Goal: Contribute content: Add original content to the website for others to see

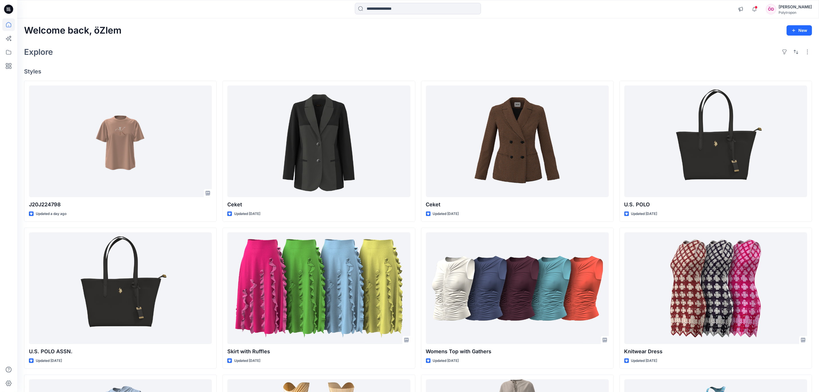
click at [6, 6] on icon at bounding box center [8, 9] width 9 height 9
click at [11, 28] on icon at bounding box center [8, 24] width 13 height 13
click at [12, 37] on icon at bounding box center [8, 38] width 13 height 13
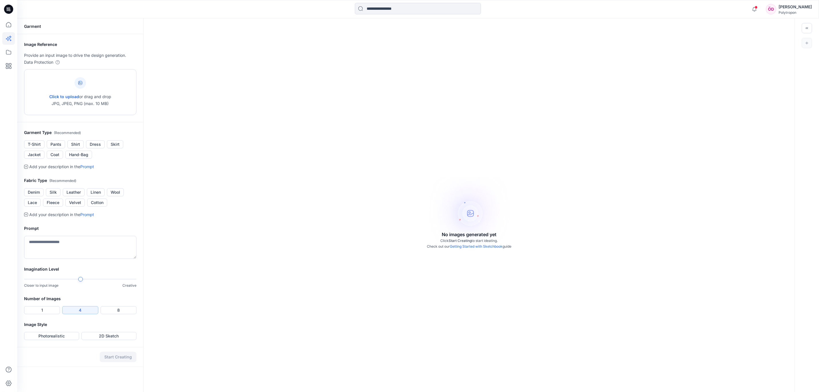
click at [49, 96] on span "Click to upload" at bounding box center [64, 96] width 30 height 5
type input "**********"
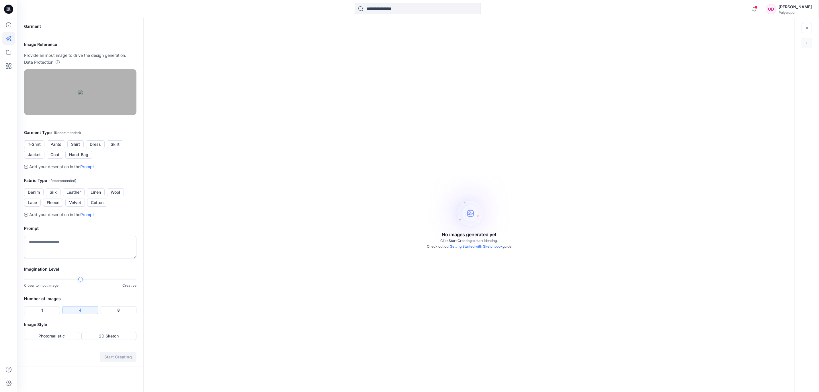
drag, startPoint x: 77, startPoint y: 167, endPoint x: 73, endPoint y: 173, distance: 6.7
click at [77, 148] on button "Shirt" at bounding box center [75, 144] width 16 height 8
click at [53, 196] on button "Silk" at bounding box center [53, 192] width 15 height 8
click at [54, 259] on textarea at bounding box center [80, 247] width 112 height 23
type textarea "*"
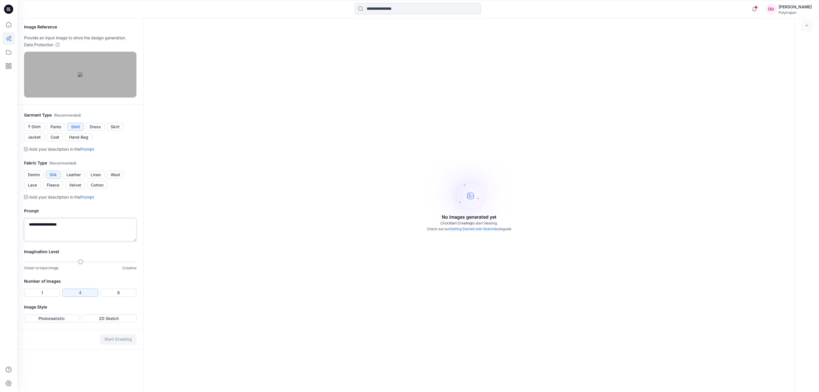
scroll to position [18, 0]
click at [151, 279] on div "**********" at bounding box center [418, 196] width 802 height 392
type textarea "**********"
click at [49, 296] on button "1" at bounding box center [42, 292] width 36 height 8
drag, startPoint x: 54, startPoint y: 340, endPoint x: 54, endPoint y: 343, distance: 3.5
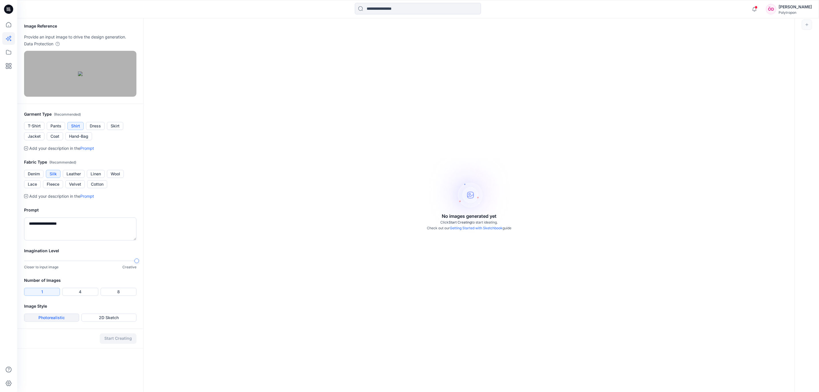
click at [53, 321] on button "Photorealistic" at bounding box center [51, 317] width 55 height 8
click at [114, 344] on button "Start Creating" at bounding box center [118, 338] width 37 height 10
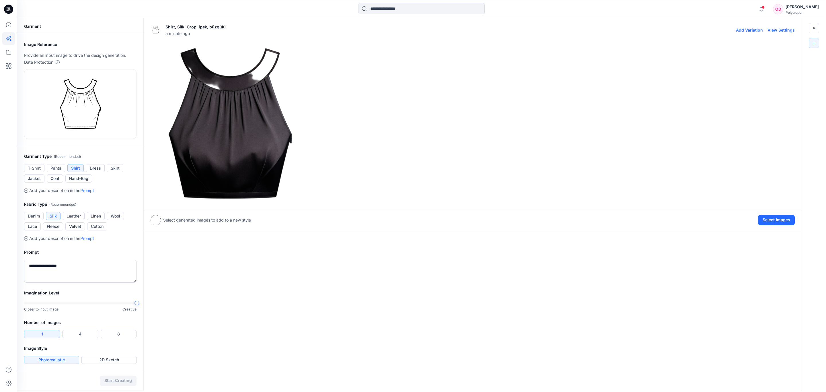
click at [267, 127] on img at bounding box center [230, 123] width 159 height 159
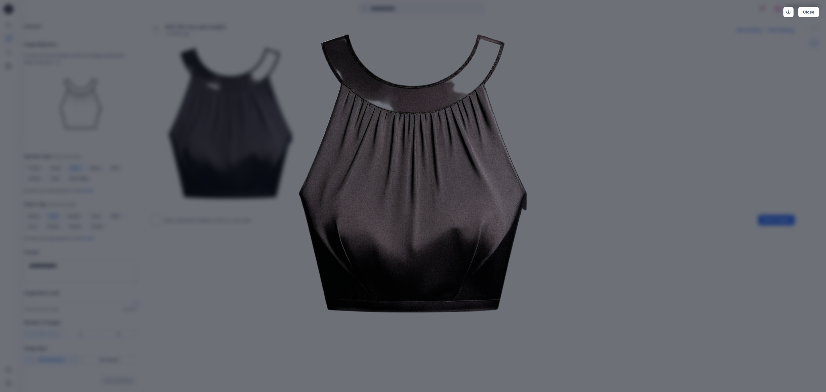
click at [561, 76] on div "Close" at bounding box center [413, 196] width 826 height 392
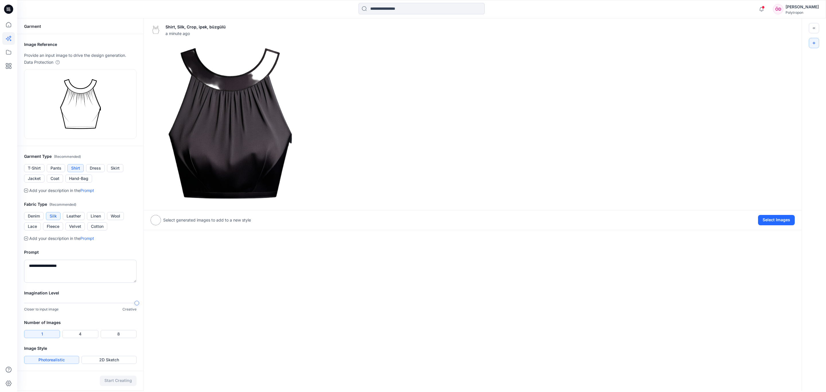
click at [165, 274] on div "Shirt, Silk, Crop, ipek, büzgülü a minute ago Add Variation View Settings Selec…" at bounding box center [472, 204] width 658 height 372
drag, startPoint x: 14, startPoint y: 59, endPoint x: 9, endPoint y: 63, distance: 5.7
click at [12, 61] on Match-icon-container at bounding box center [8, 66] width 13 height 13
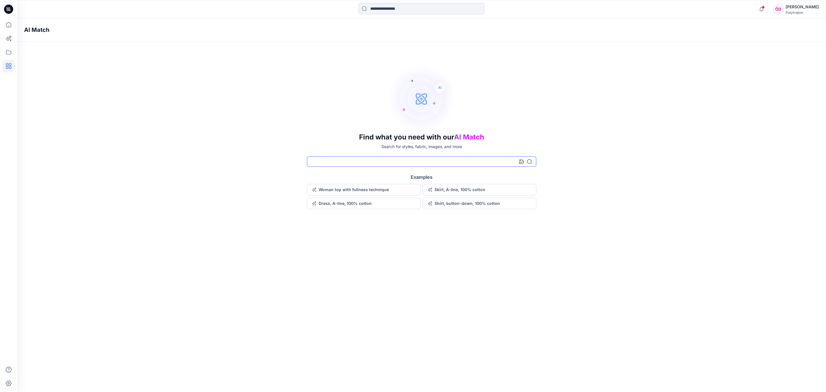
click at [333, 160] on input at bounding box center [421, 161] width 229 height 10
type input "*"
click at [522, 160] on icon at bounding box center [521, 161] width 5 height 5
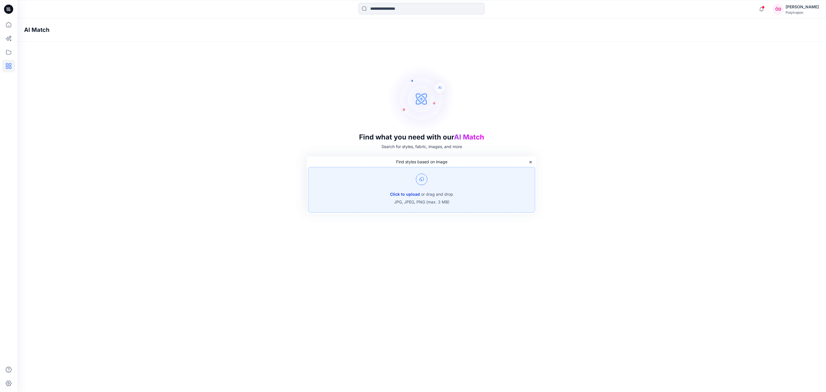
click at [416, 192] on button "Click to upload" at bounding box center [405, 194] width 30 height 7
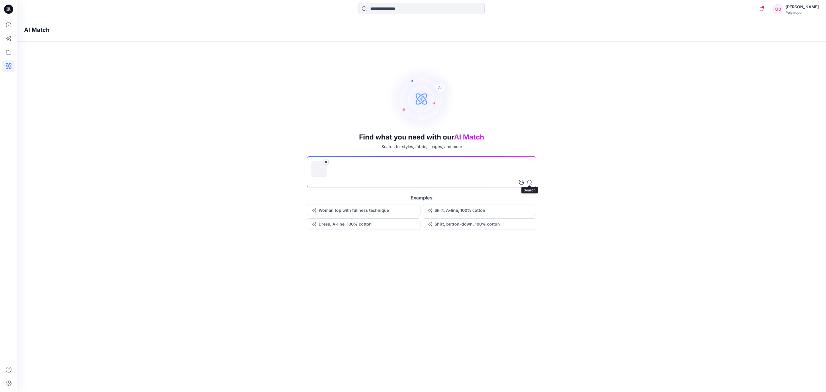
click at [528, 182] on icon at bounding box center [529, 182] width 5 height 5
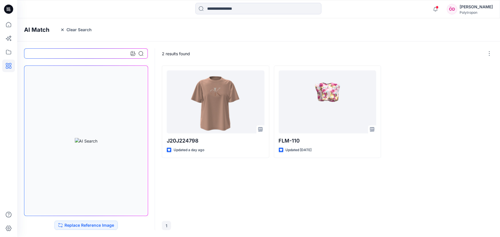
drag, startPoint x: 432, startPoint y: 162, endPoint x: 432, endPoint y: 159, distance: 3.5
click at [432, 160] on div "J20J224798 Updated a day ago FLM-110 Updated [DATE]" at bounding box center [328, 140] width 332 height 149
click at [6, 25] on icon at bounding box center [8, 24] width 13 height 13
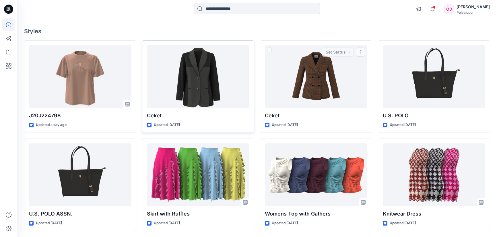
scroll to position [52, 0]
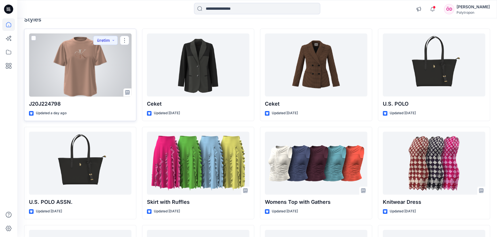
click at [96, 72] on div at bounding box center [80, 65] width 102 height 63
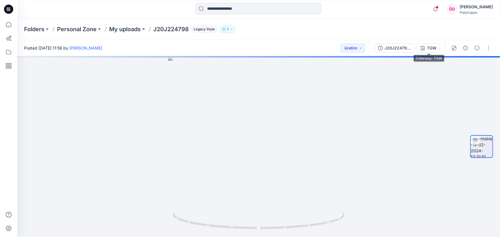
click at [431, 48] on div "TGW" at bounding box center [431, 48] width 9 height 6
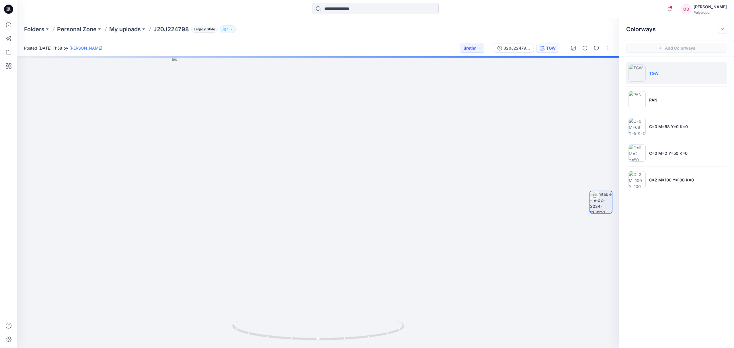
click at [720, 28] on button "button" at bounding box center [722, 29] width 9 height 9
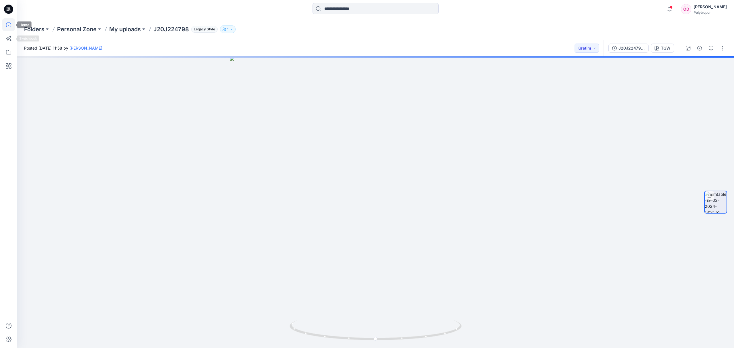
click at [3, 27] on icon at bounding box center [8, 24] width 13 height 13
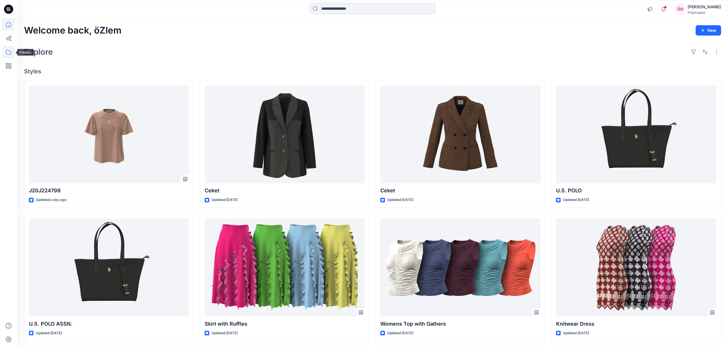
click at [12, 52] on icon at bounding box center [8, 52] width 13 height 13
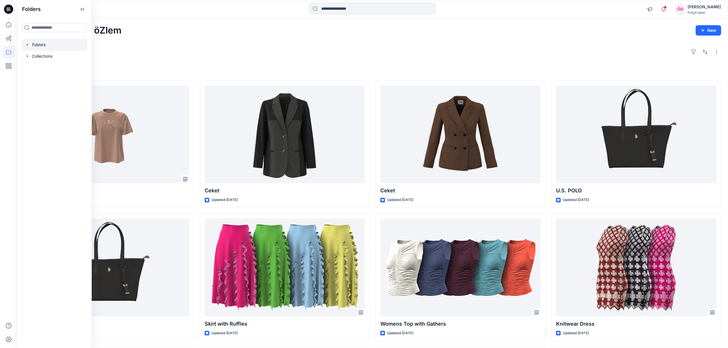
click at [51, 44] on div at bounding box center [54, 44] width 65 height 11
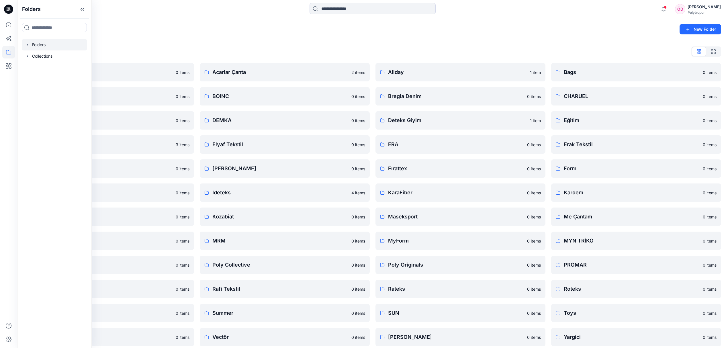
click at [126, 54] on div "Folders List" at bounding box center [372, 51] width 697 height 9
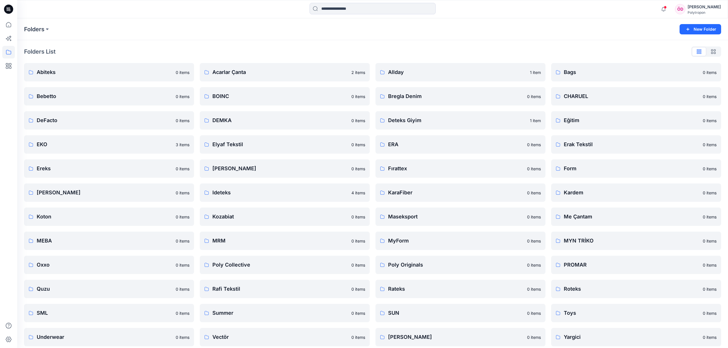
click at [580, 50] on div "Folders List" at bounding box center [372, 51] width 697 height 9
click at [506, 51] on div "Folders List" at bounding box center [372, 51] width 697 height 9
click at [55, 270] on link "Oxxo" at bounding box center [109, 265] width 170 height 18
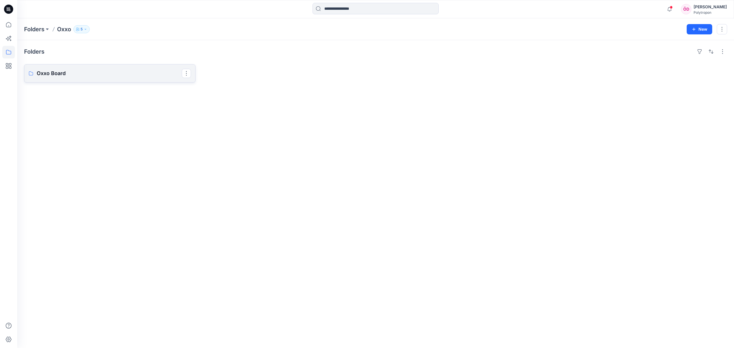
click at [104, 76] on p "Oxxo Board" at bounding box center [109, 73] width 145 height 8
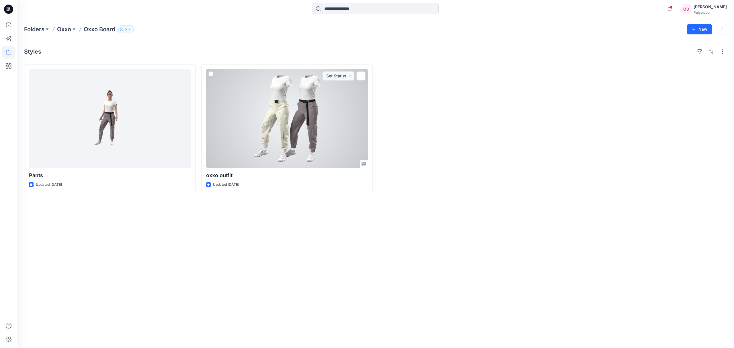
click at [291, 120] on div at bounding box center [287, 118] width 162 height 99
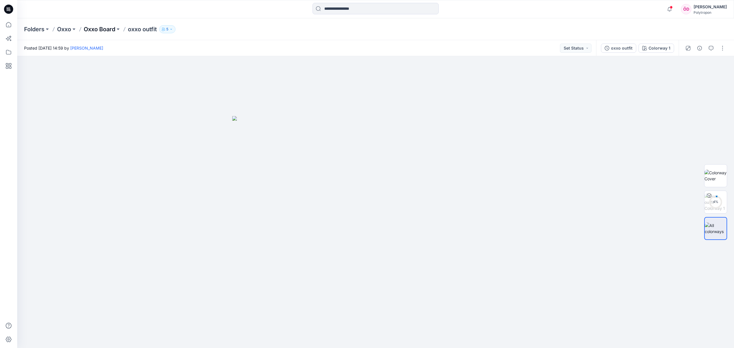
click at [93, 30] on p "Oxxo Board" at bounding box center [100, 29] width 32 height 8
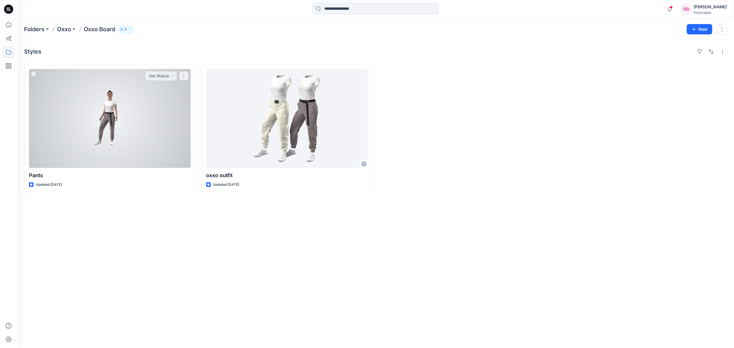
click at [116, 96] on div at bounding box center [110, 118] width 162 height 99
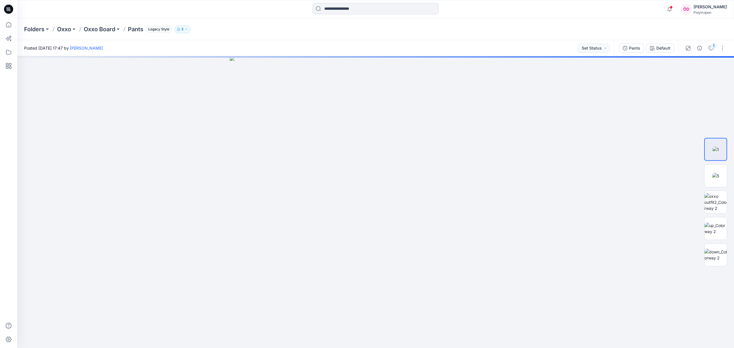
click at [34, 34] on div "Folders Oxxo Oxxo Board Pants Legacy Style 5" at bounding box center [375, 29] width 717 height 22
click at [36, 30] on p "Folders" at bounding box center [34, 29] width 20 height 8
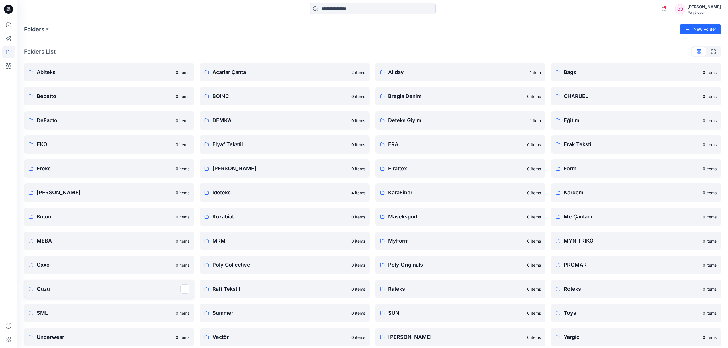
click at [57, 290] on p "Quzu" at bounding box center [109, 289] width 144 height 8
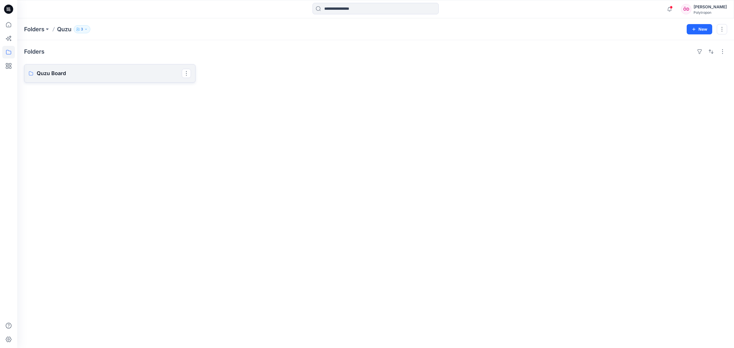
click at [128, 73] on p "Quzu Board" at bounding box center [109, 73] width 145 height 8
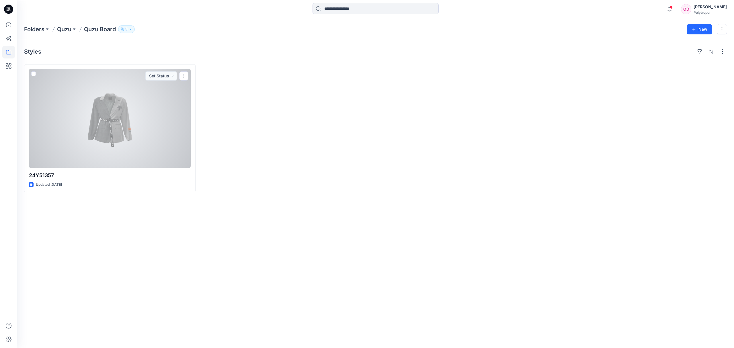
click at [107, 130] on div at bounding box center [110, 118] width 162 height 99
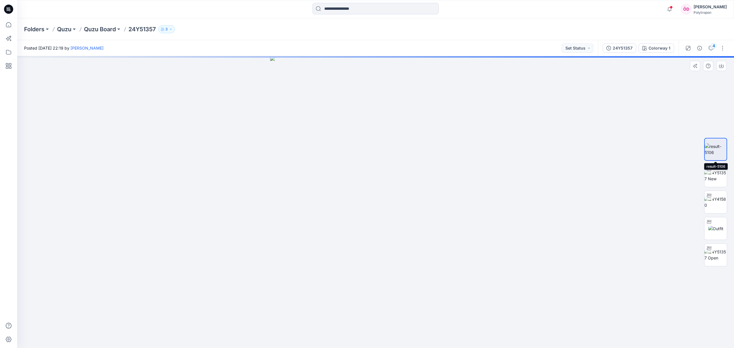
click at [722, 148] on img at bounding box center [716, 149] width 22 height 12
click at [542, 305] on div at bounding box center [375, 202] width 717 height 292
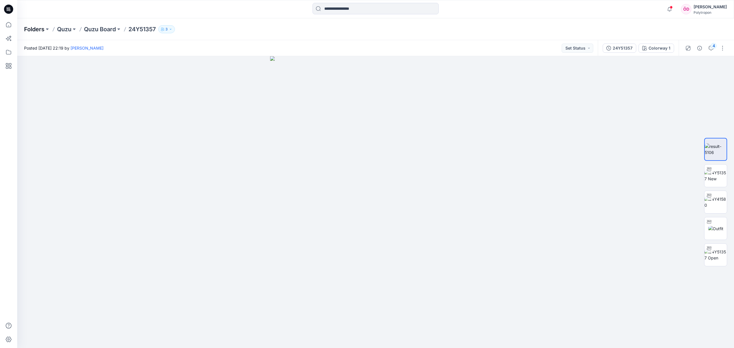
click at [34, 32] on p "Folders" at bounding box center [34, 29] width 20 height 8
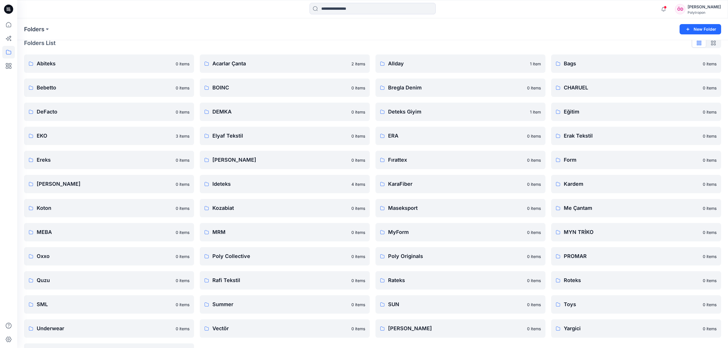
scroll to position [29, 0]
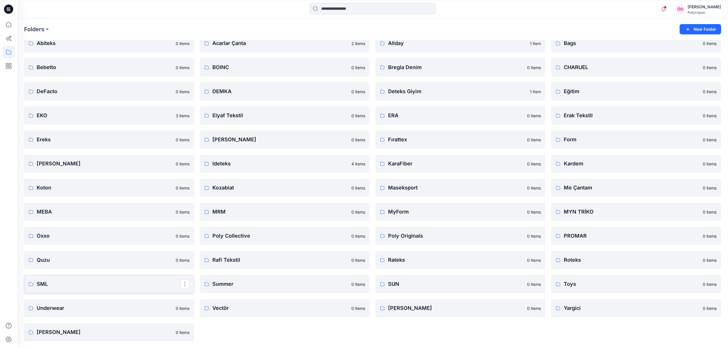
click at [69, 281] on p "SML" at bounding box center [109, 284] width 144 height 8
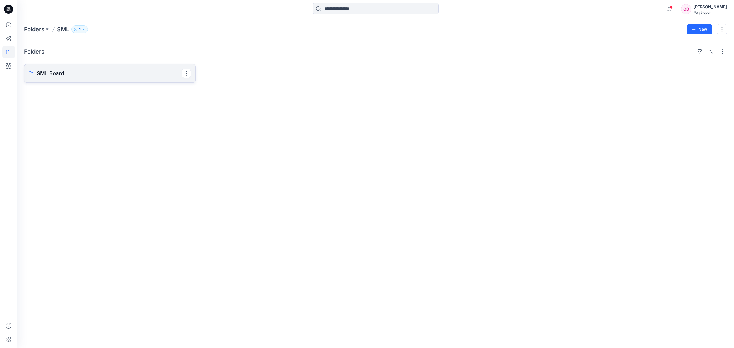
click at [87, 75] on p "SML Board" at bounding box center [109, 73] width 145 height 8
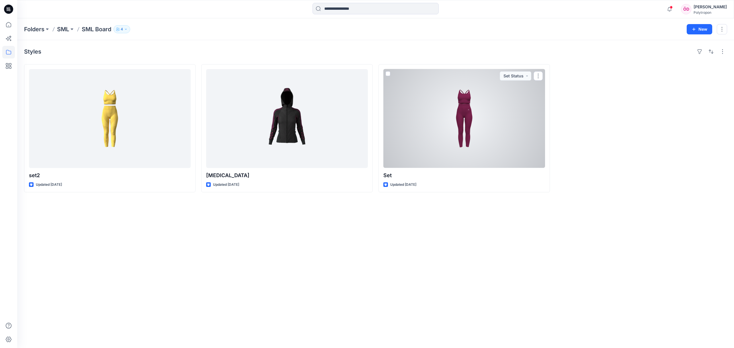
click at [481, 127] on div at bounding box center [464, 118] width 162 height 99
